Goal: Task Accomplishment & Management: Complete application form

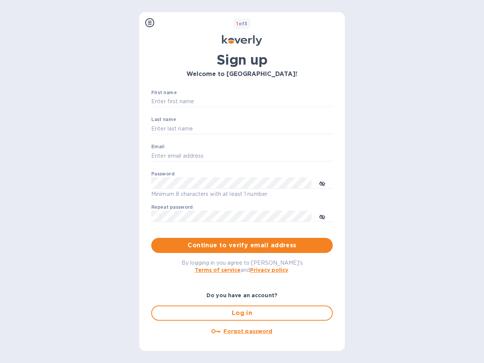
click at [150, 23] on icon at bounding box center [149, 22] width 9 height 9
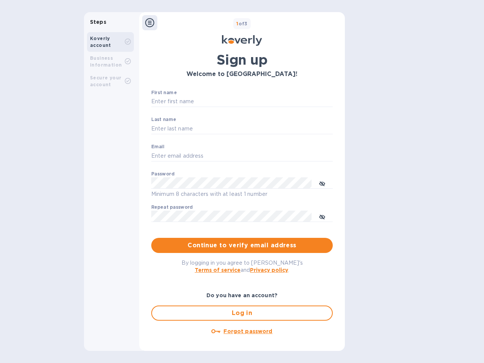
click at [241, 40] on icon at bounding box center [244, 41] width 6 height 6
click at [325, 23] on div at bounding box center [328, 22] width 15 height 15
click at [241, 102] on input "First name" at bounding box center [242, 101] width 182 height 11
click at [241, 129] on input "Last name" at bounding box center [242, 128] width 182 height 11
click at [241, 156] on input "Email" at bounding box center [242, 155] width 182 height 11
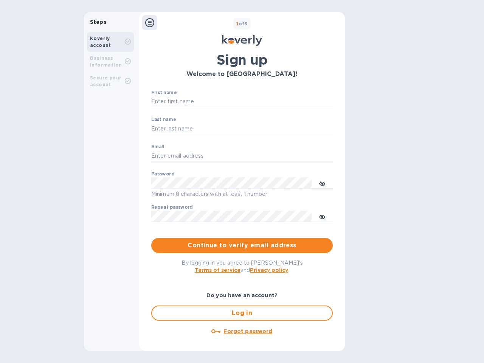
click at [322, 183] on icon "toggle password visibility" at bounding box center [322, 184] width 6 height 6
click at [322, 216] on icon "toggle password visibility" at bounding box center [322, 217] width 6 height 6
